Goal: Transaction & Acquisition: Purchase product/service

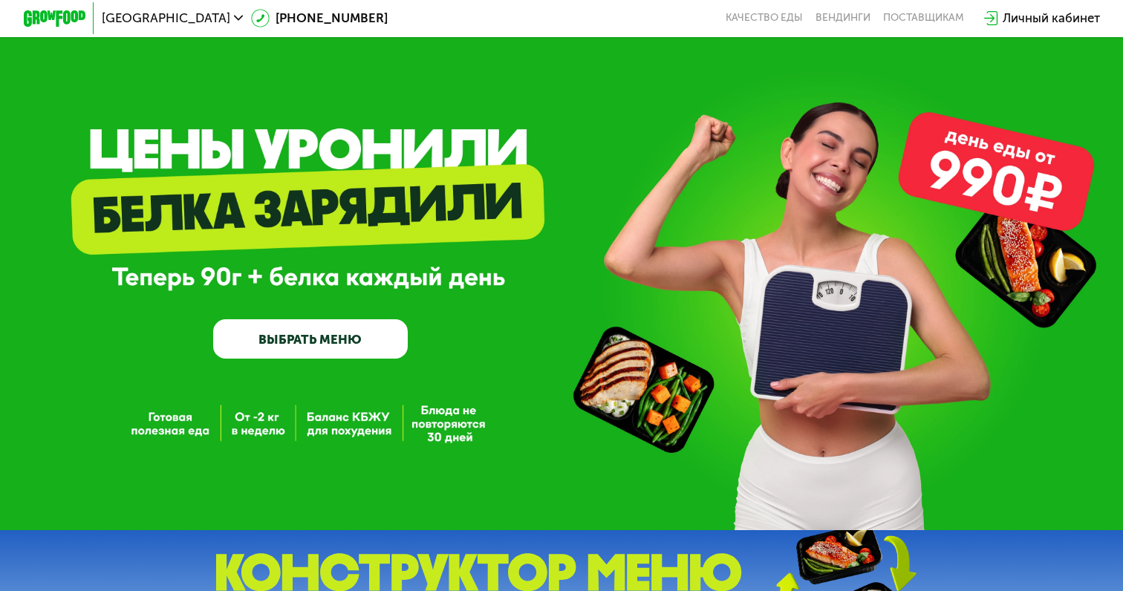
click at [357, 361] on div "GrowFood — доставка правильного питания ВЫБРАТЬ МЕНЮ" at bounding box center [561, 265] width 1123 height 530
click at [342, 334] on link "ВЫБРАТЬ МЕНЮ" at bounding box center [310, 338] width 194 height 39
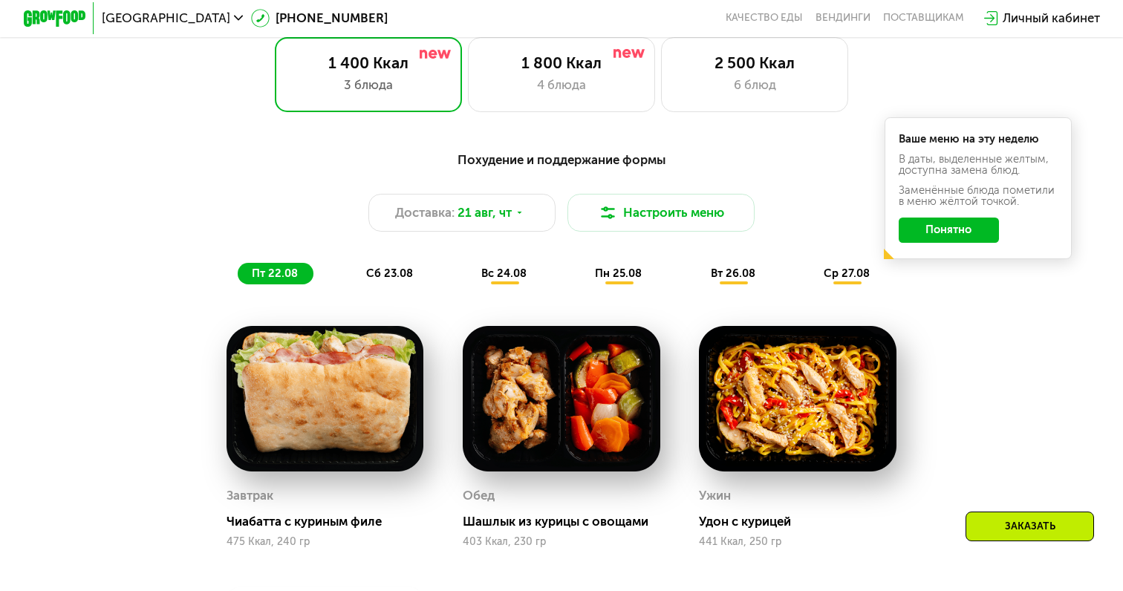
scroll to position [721, 0]
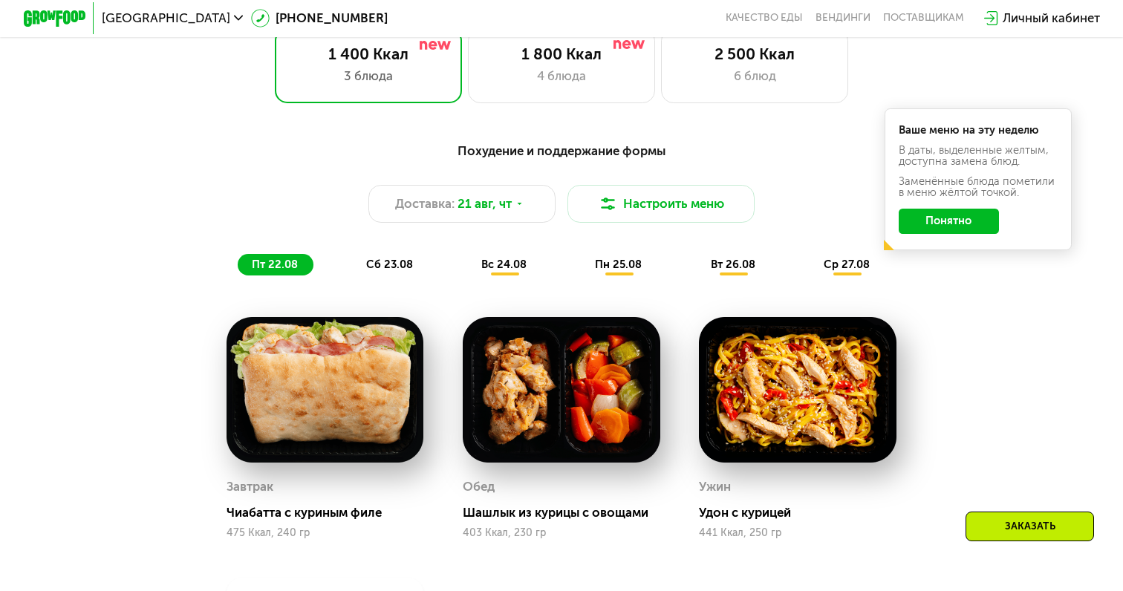
click at [939, 223] on button "Понятно" at bounding box center [948, 221] width 101 height 25
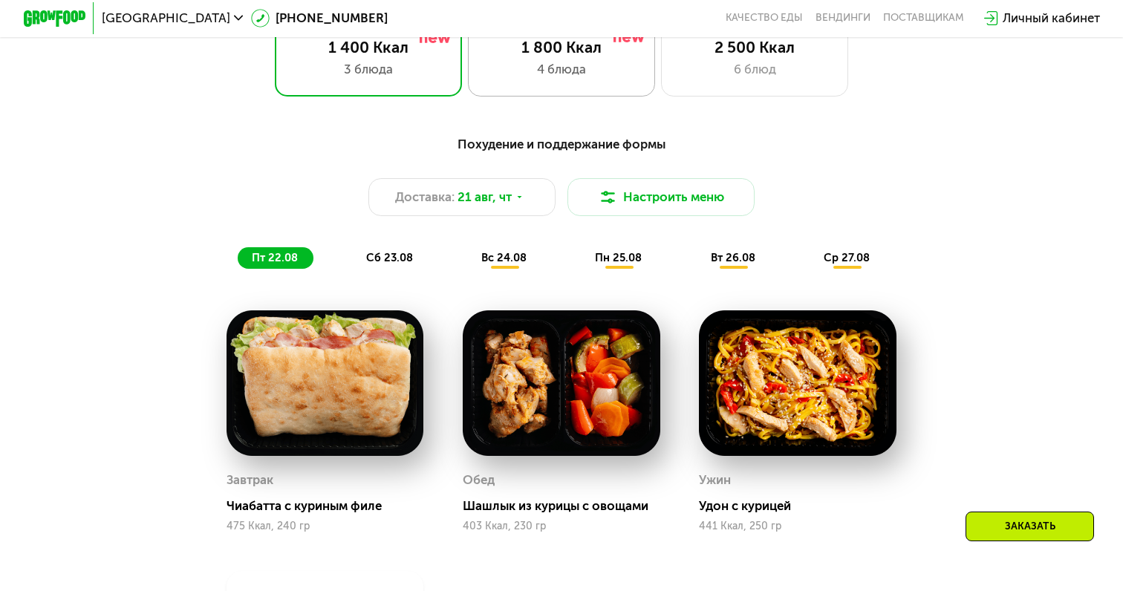
scroll to position [728, 0]
click at [661, 79] on div "1 800 Ккал 4 блюда" at bounding box center [754, 59] width 187 height 75
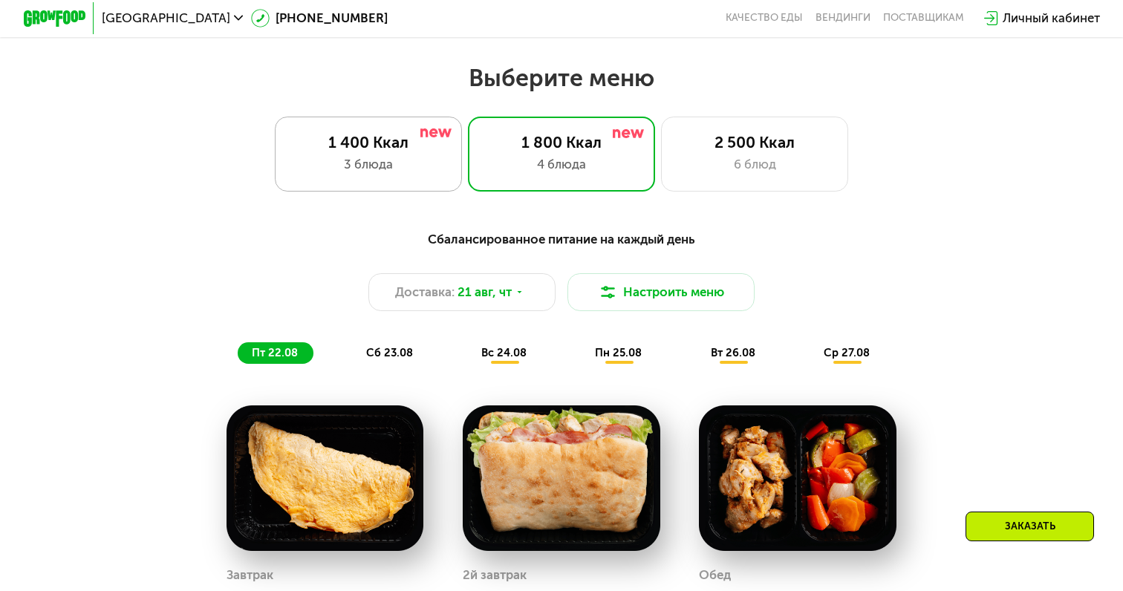
scroll to position [627, 0]
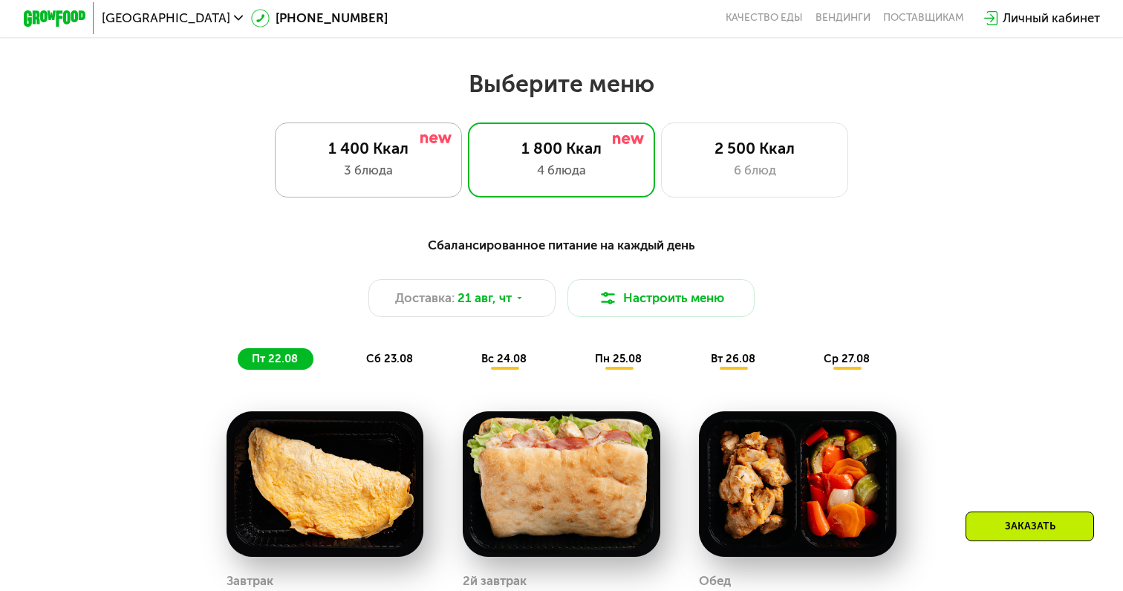
click at [382, 165] on div "3 блюда" at bounding box center [368, 170] width 154 height 19
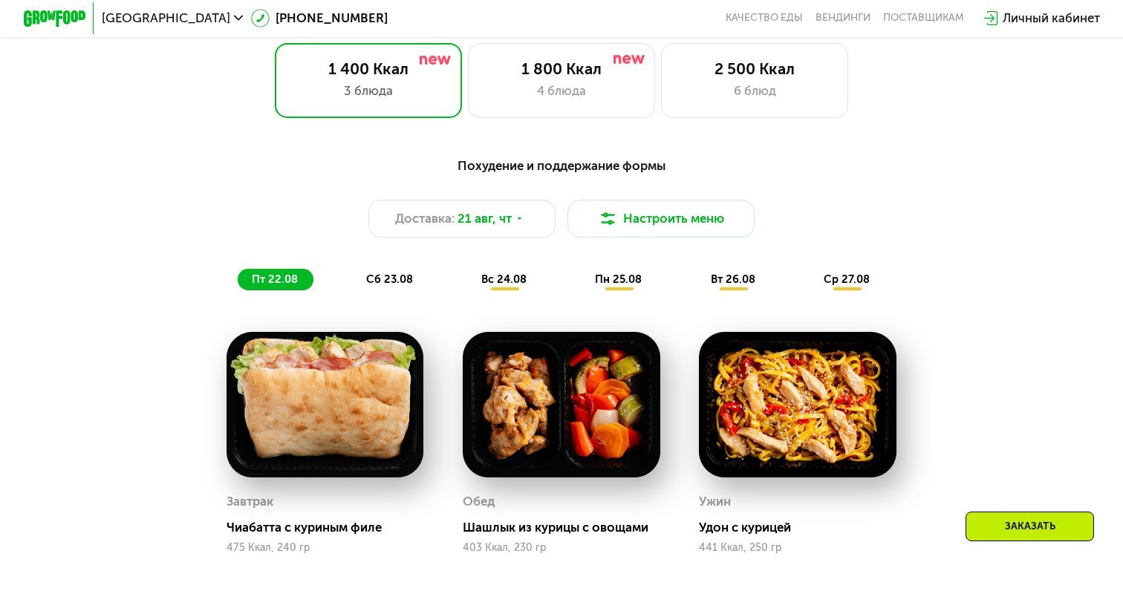
scroll to position [709, 0]
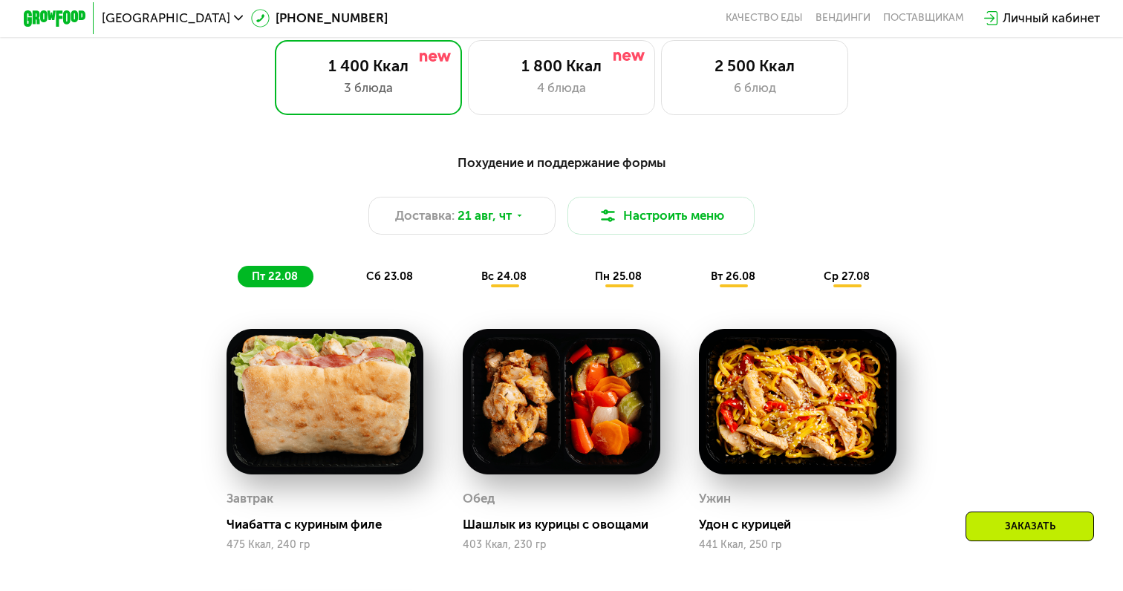
click at [402, 261] on div "Похудение и поддержание формы Доставка: [DATE] Настроить меню пт 22.08 сб 23.08…" at bounding box center [560, 220] width 923 height 135
click at [402, 272] on span "сб 23.08" at bounding box center [389, 276] width 47 height 13
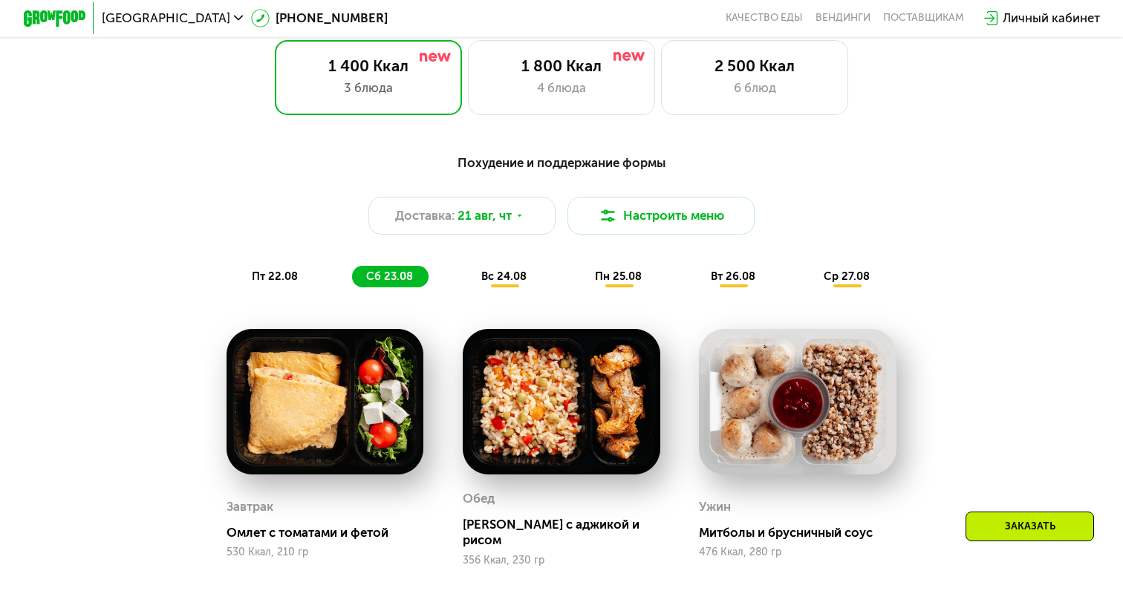
click at [520, 281] on span "вс 24.08" at bounding box center [503, 276] width 45 height 13
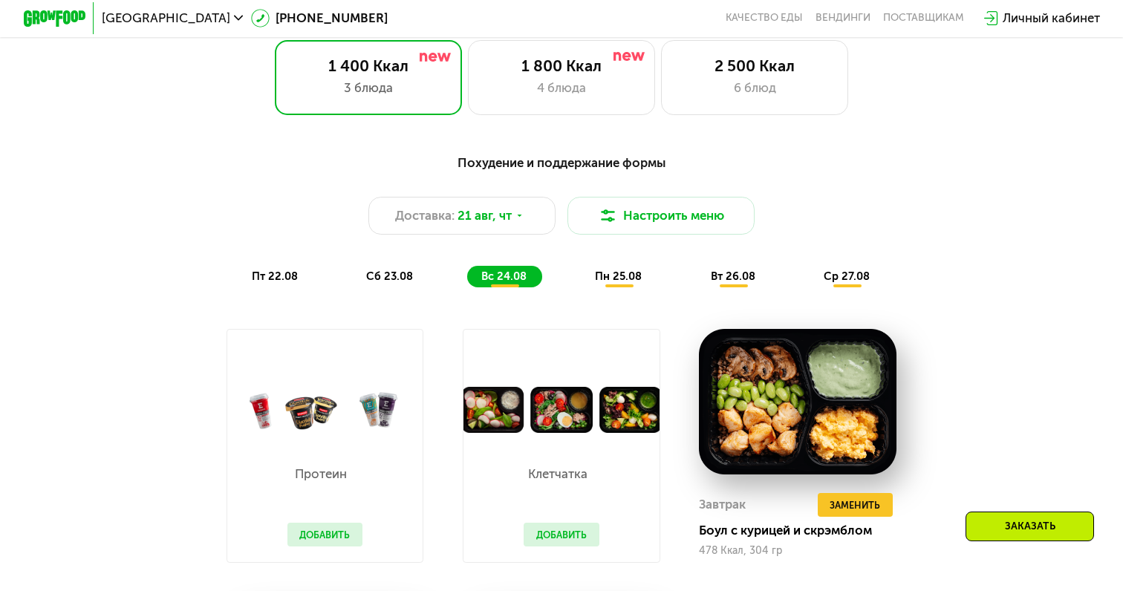
click at [624, 282] on span "пн 25.08" at bounding box center [618, 276] width 47 height 13
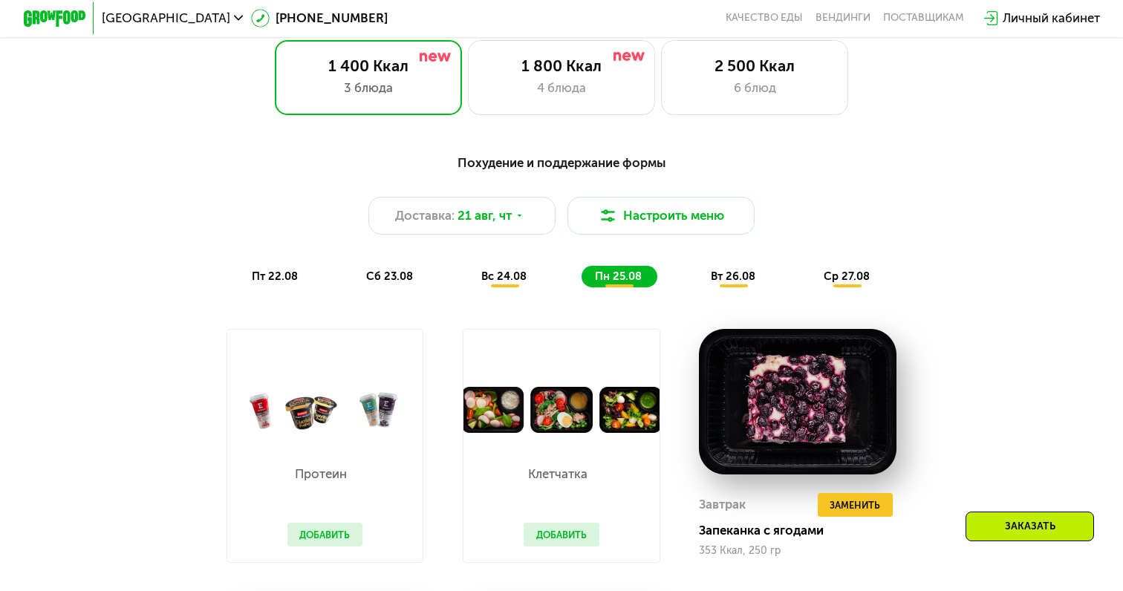
click at [336, 518] on div "Протеин Добавить" at bounding box center [325, 497] width 107 height 129
click at [336, 541] on button "Добавить" at bounding box center [325, 535] width 76 height 24
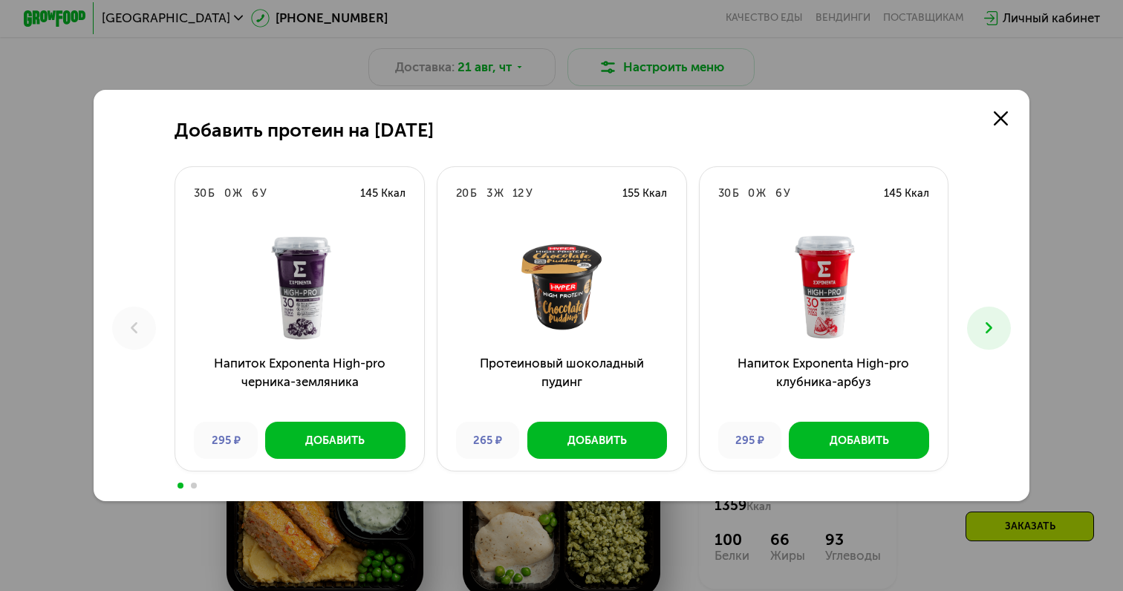
scroll to position [1032, 0]
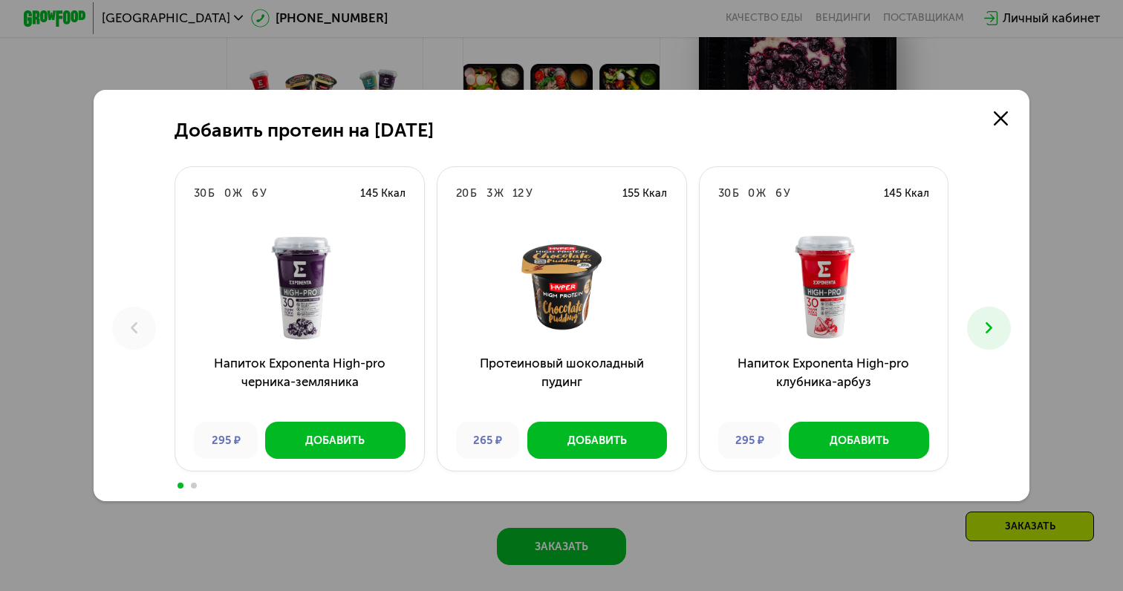
click at [991, 334] on icon at bounding box center [988, 328] width 19 height 19
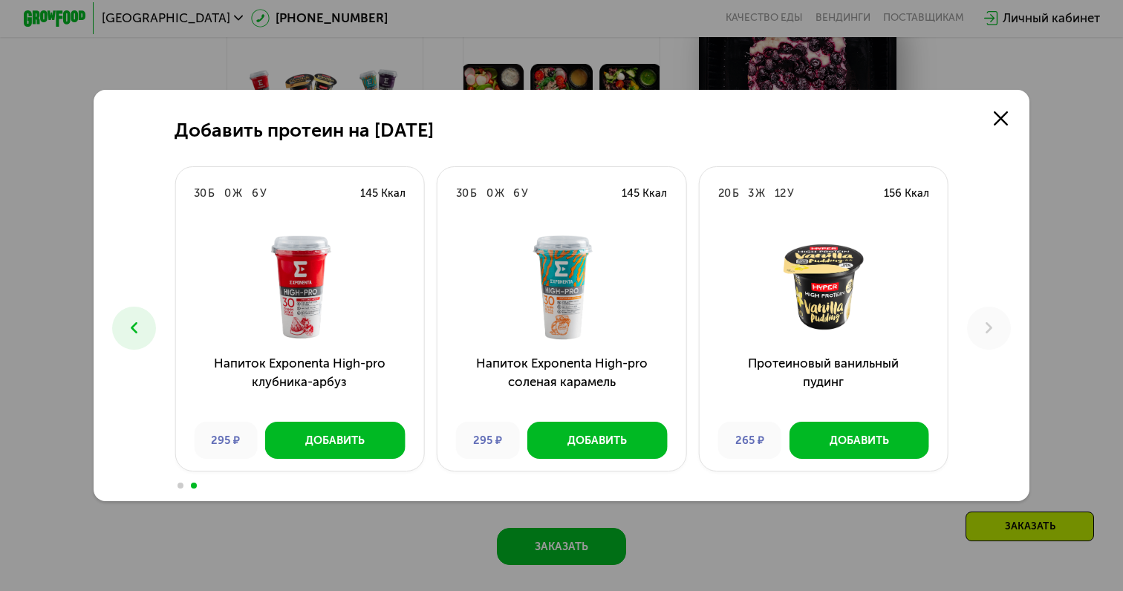
click at [991, 334] on icon at bounding box center [988, 328] width 19 height 19
click at [1006, 122] on icon at bounding box center [1000, 118] width 14 height 14
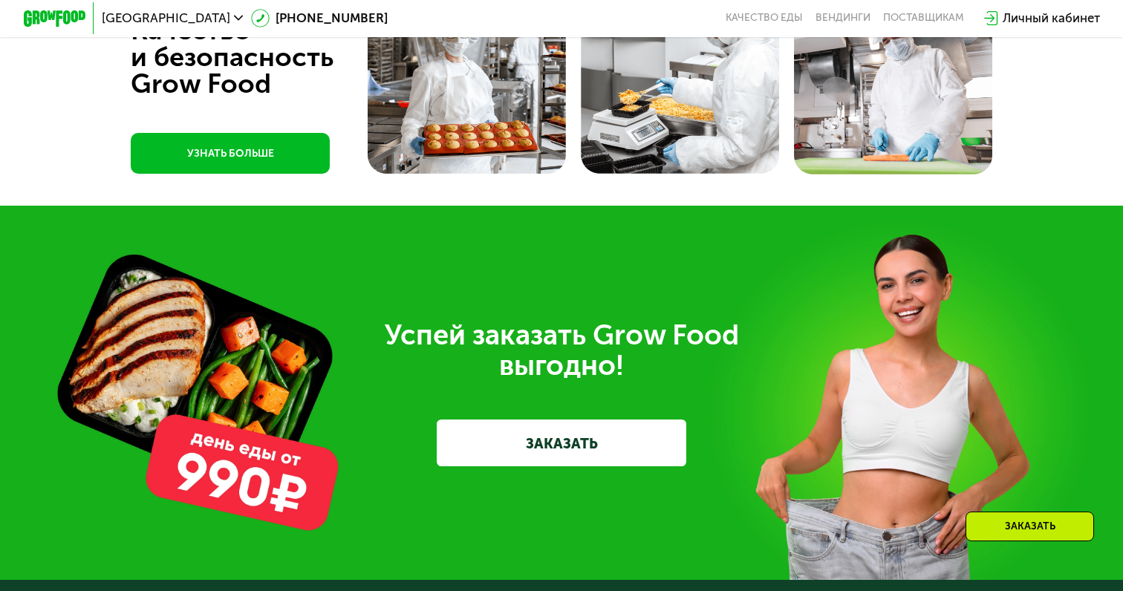
scroll to position [4226, 0]
